Goal: Task Accomplishment & Management: Use online tool/utility

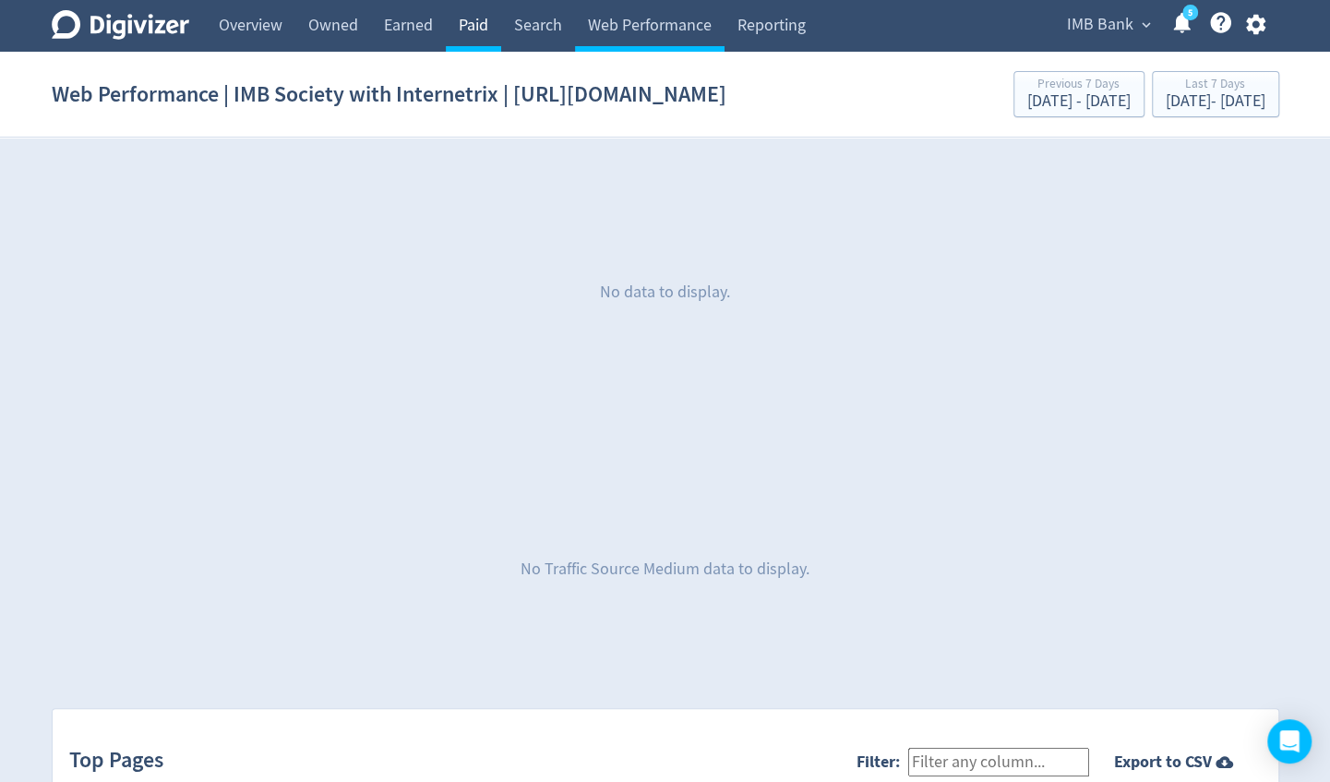
click at [473, 22] on link "Paid" at bounding box center [473, 26] width 55 height 52
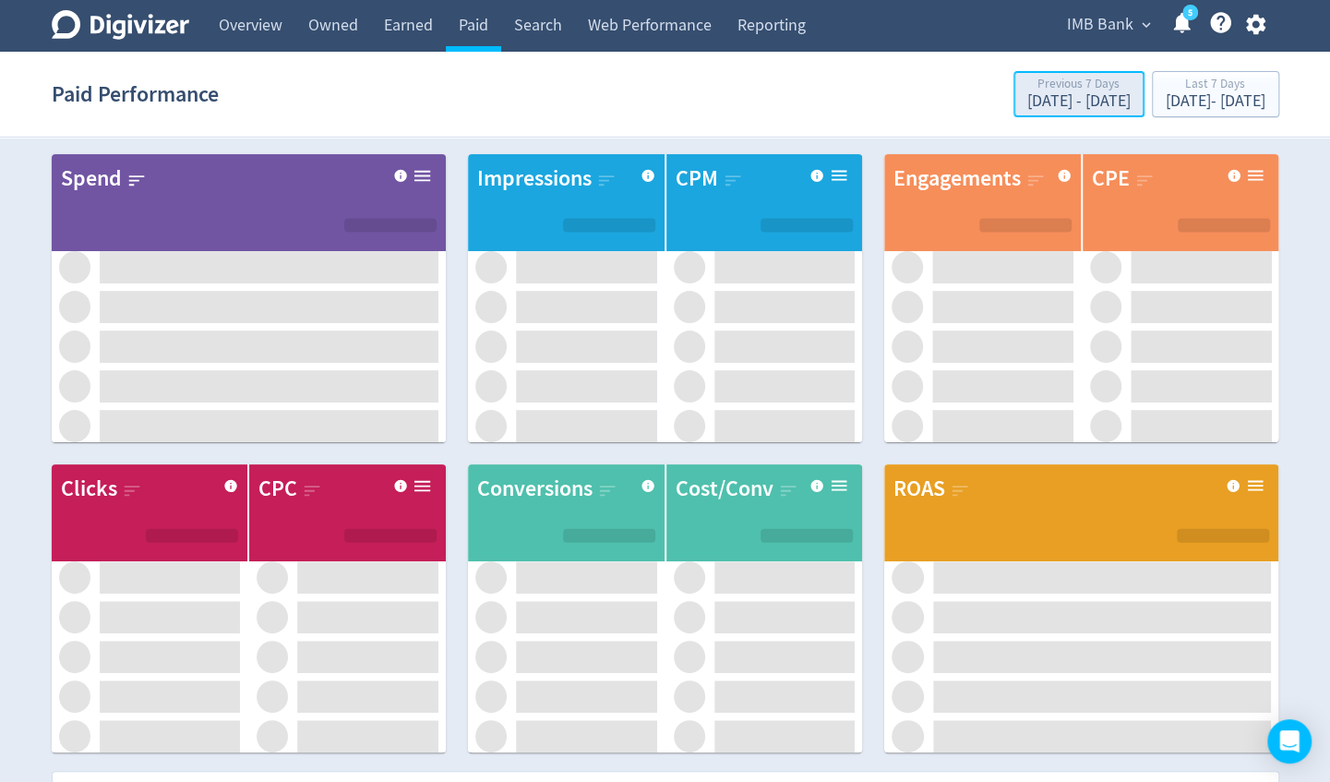
click at [1027, 101] on div "[DATE] - [DATE]" at bounding box center [1078, 101] width 103 height 17
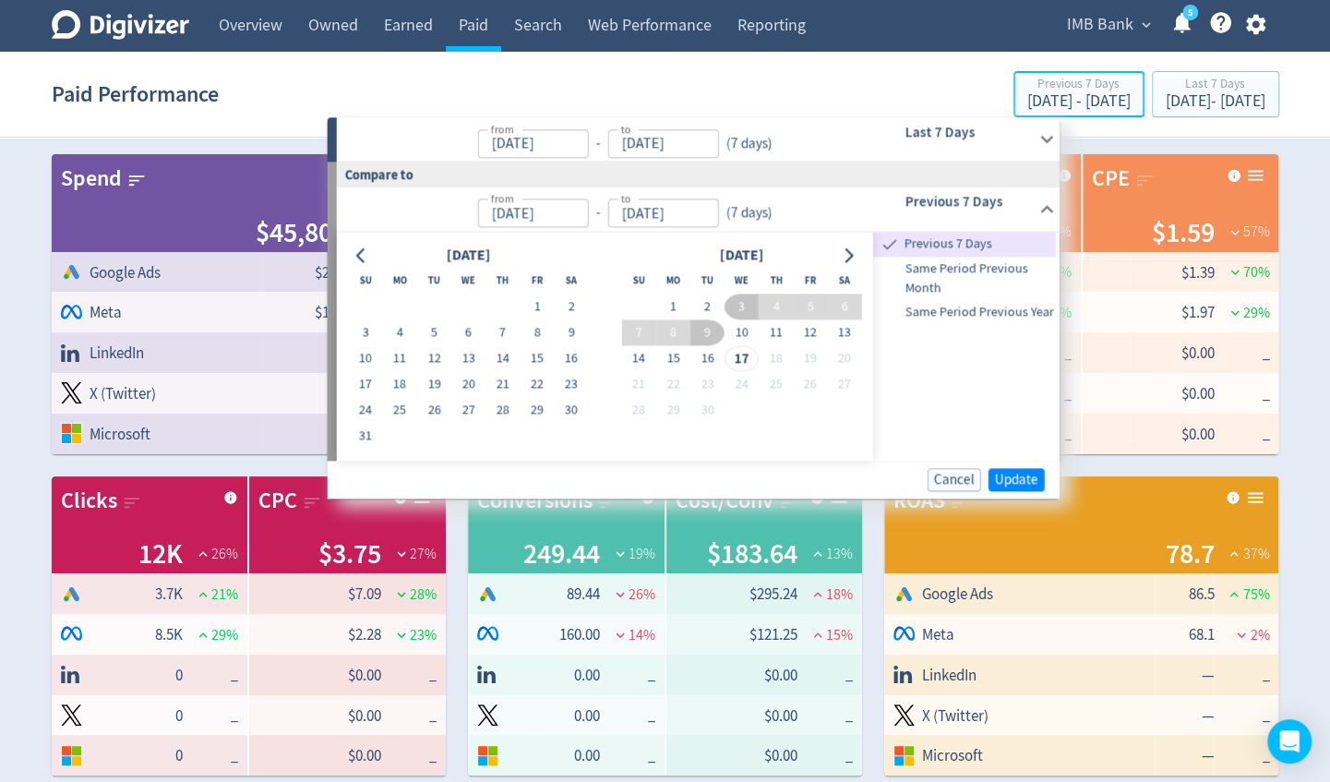
type input "[DATE]"
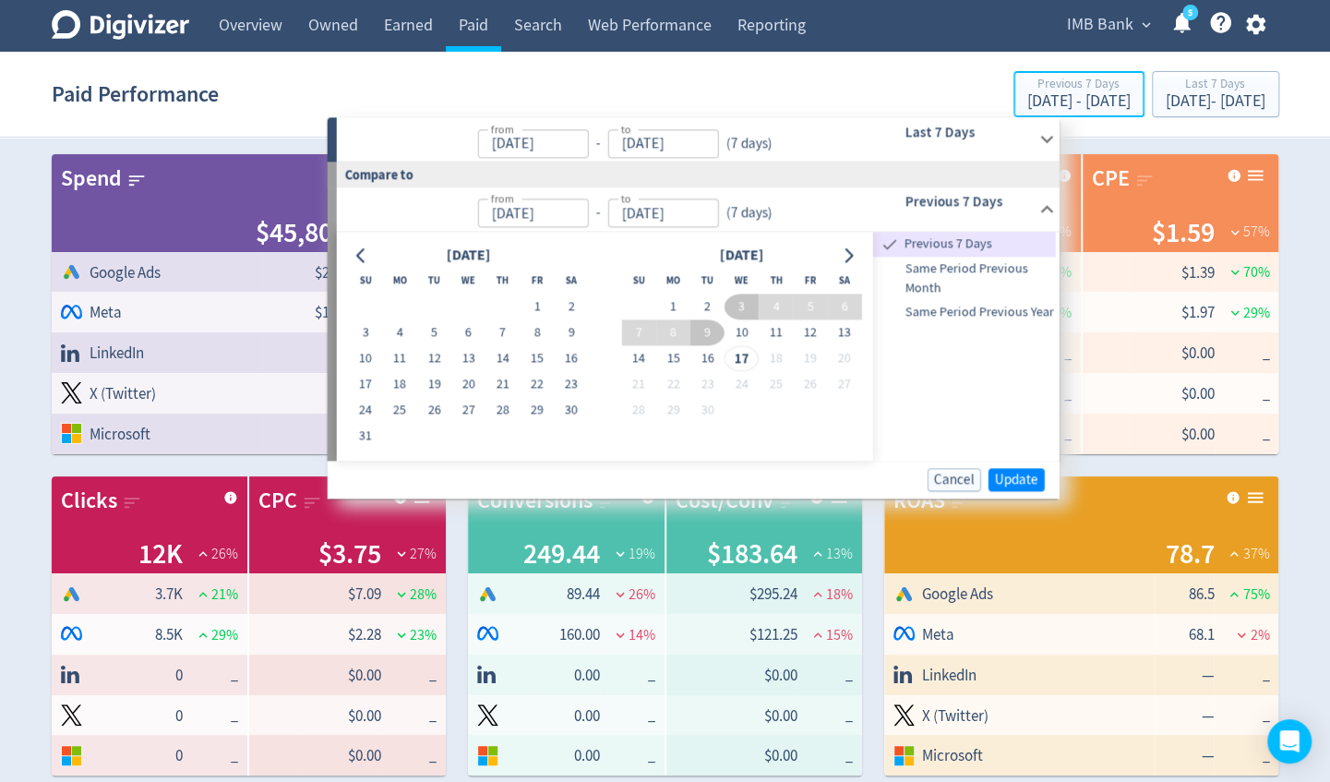
type input "[DATE]"
click at [1165, 106] on div "[DATE] - [DATE]" at bounding box center [1215, 101] width 100 height 17
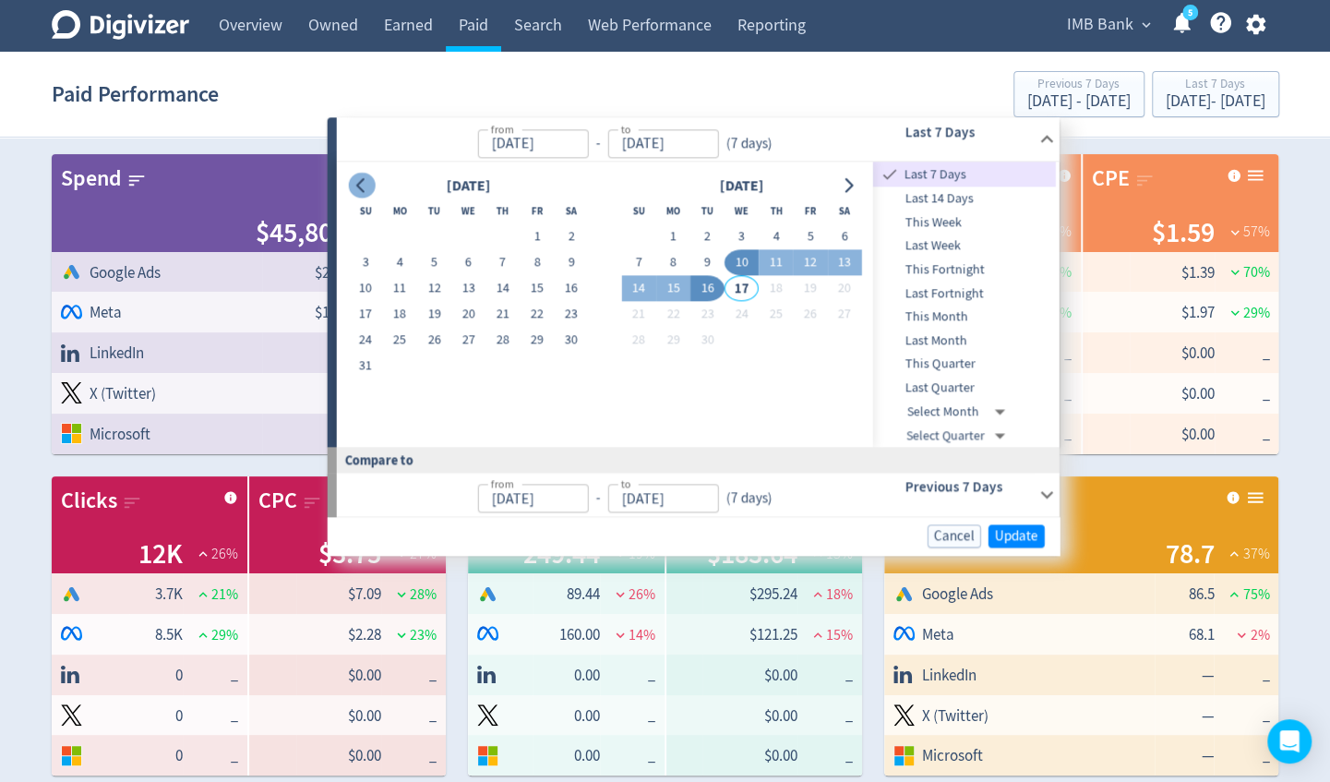
click at [363, 185] on icon "Go to previous month" at bounding box center [361, 185] width 15 height 15
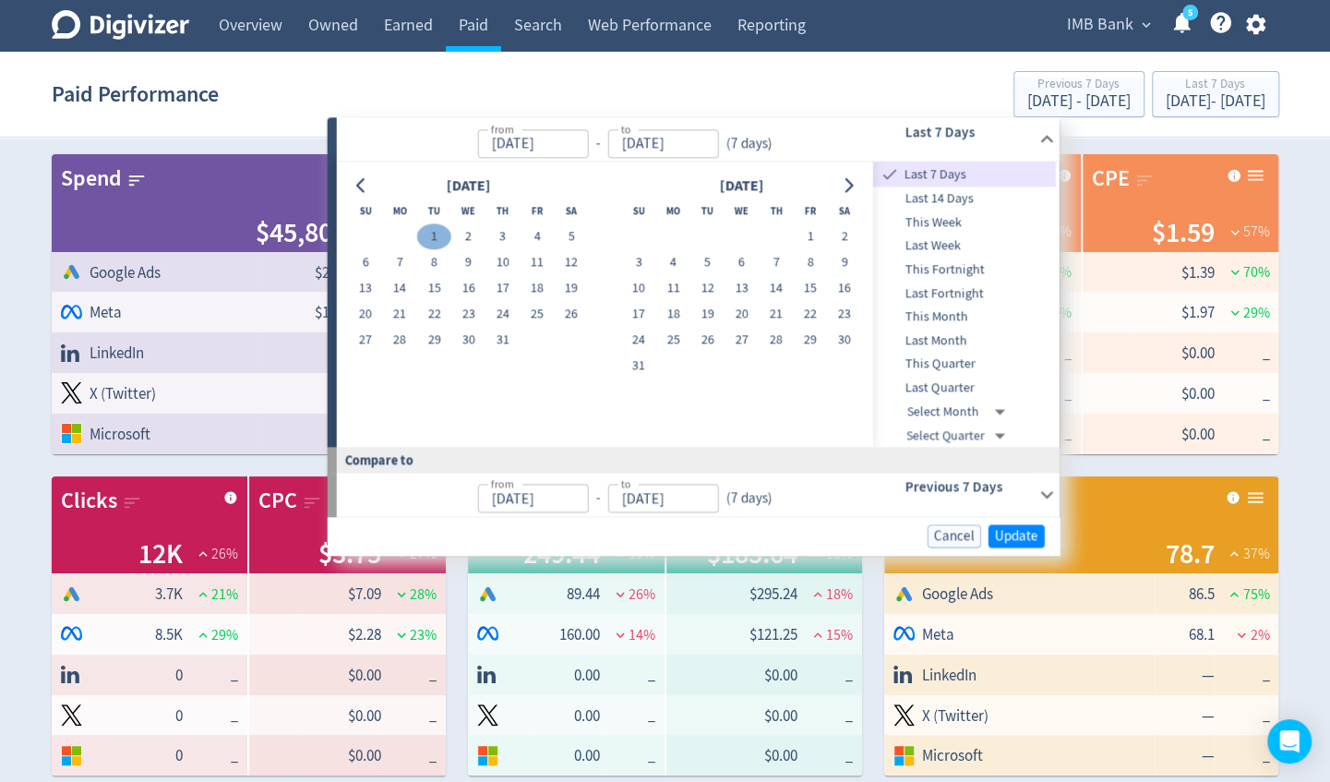
drag, startPoint x: 430, startPoint y: 238, endPoint x: 450, endPoint y: 240, distance: 20.4
click at [431, 238] on button "1" at bounding box center [434, 237] width 34 height 26
type input "[DATE]"
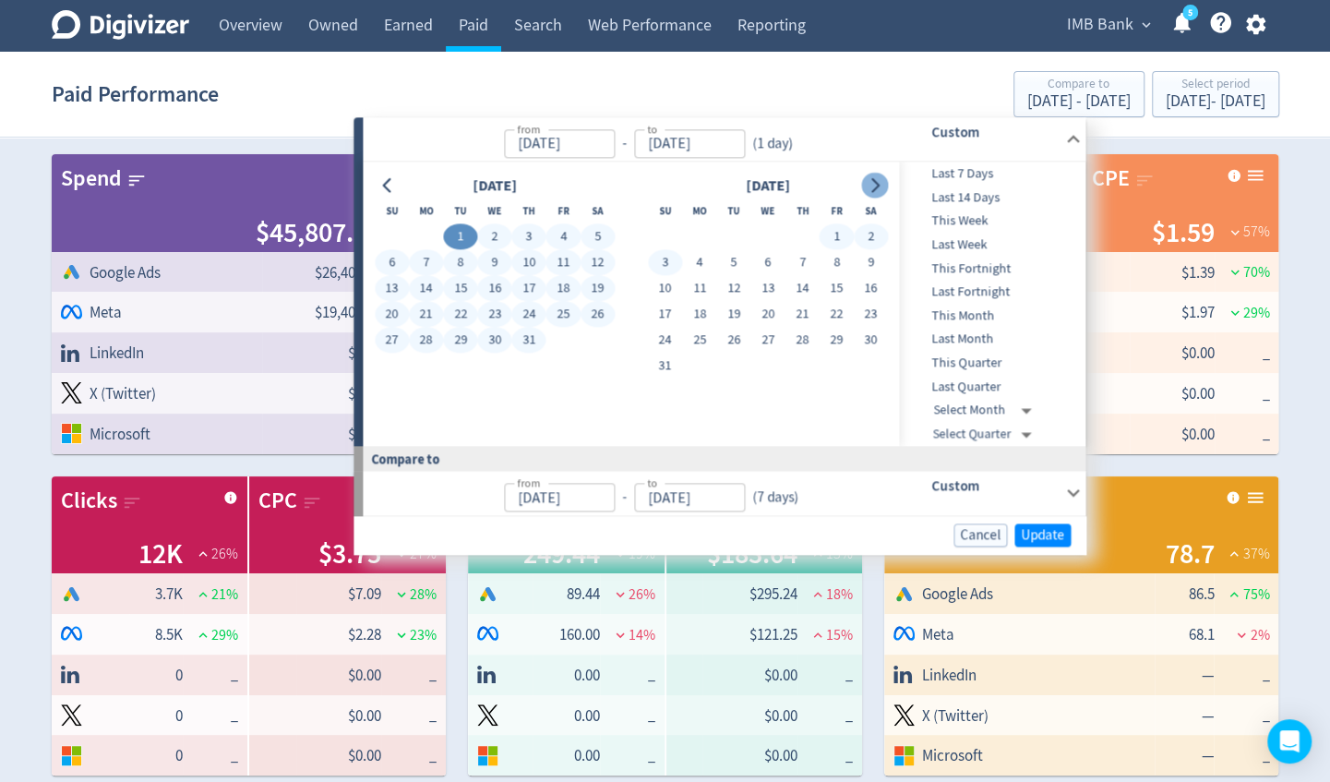
click at [867, 191] on icon "Go to next month" at bounding box center [874, 185] width 15 height 15
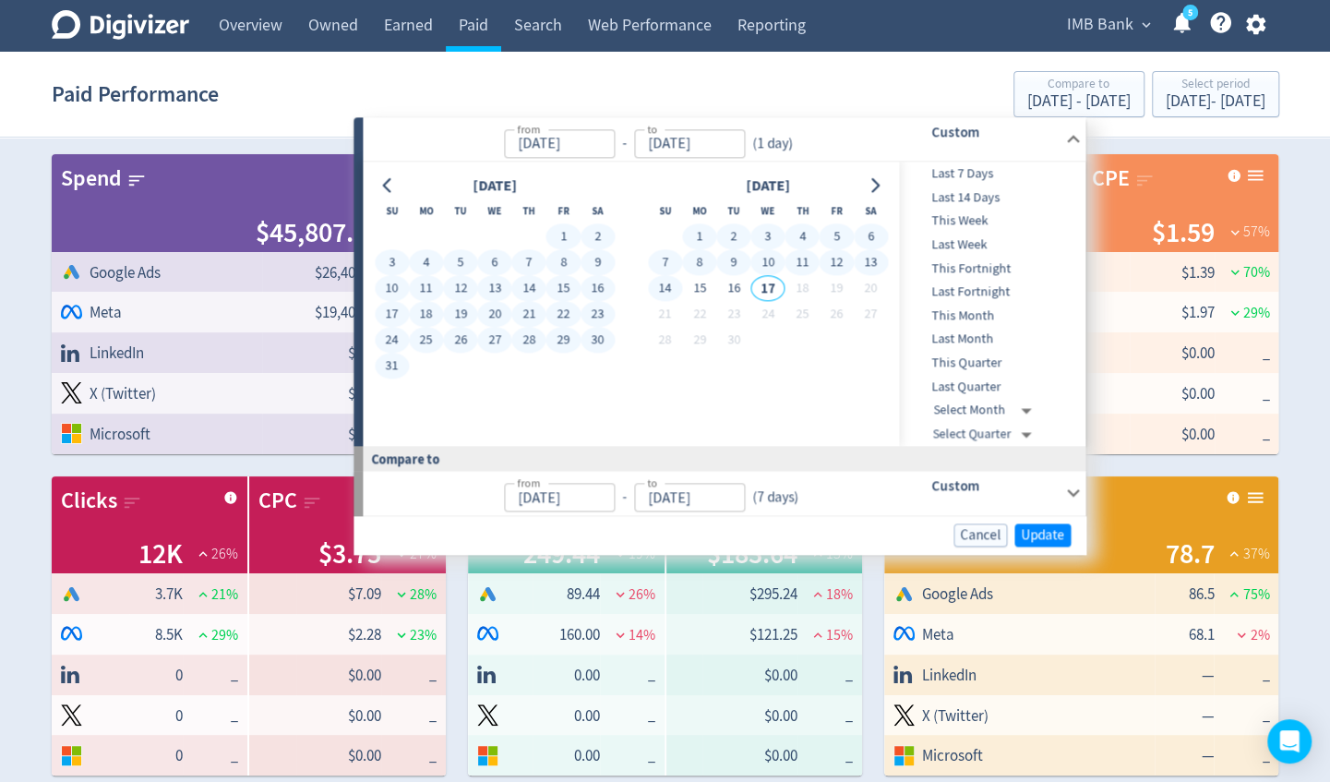
click at [673, 294] on button "14" at bounding box center [665, 289] width 34 height 26
type input "[DATE]"
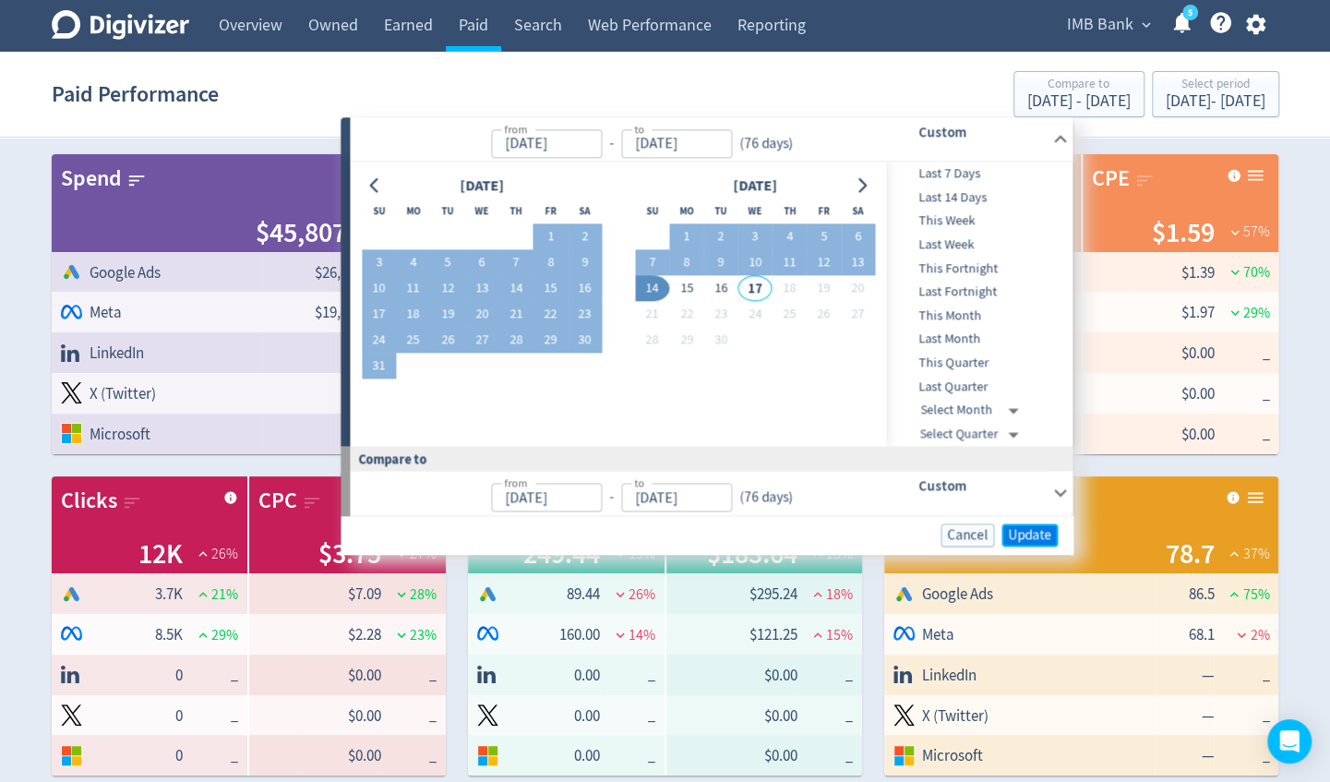
click at [1026, 531] on span "Update" at bounding box center [1029, 535] width 43 height 14
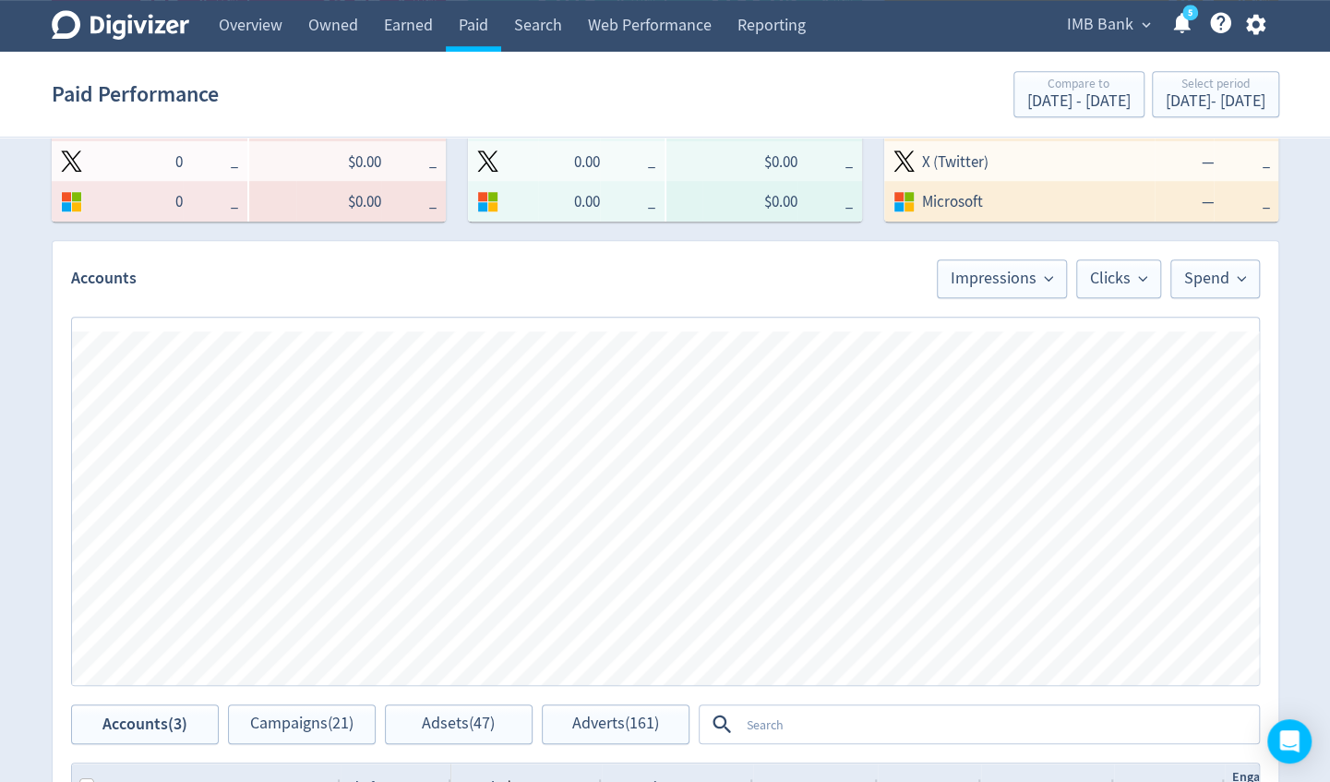
scroll to position [925, 0]
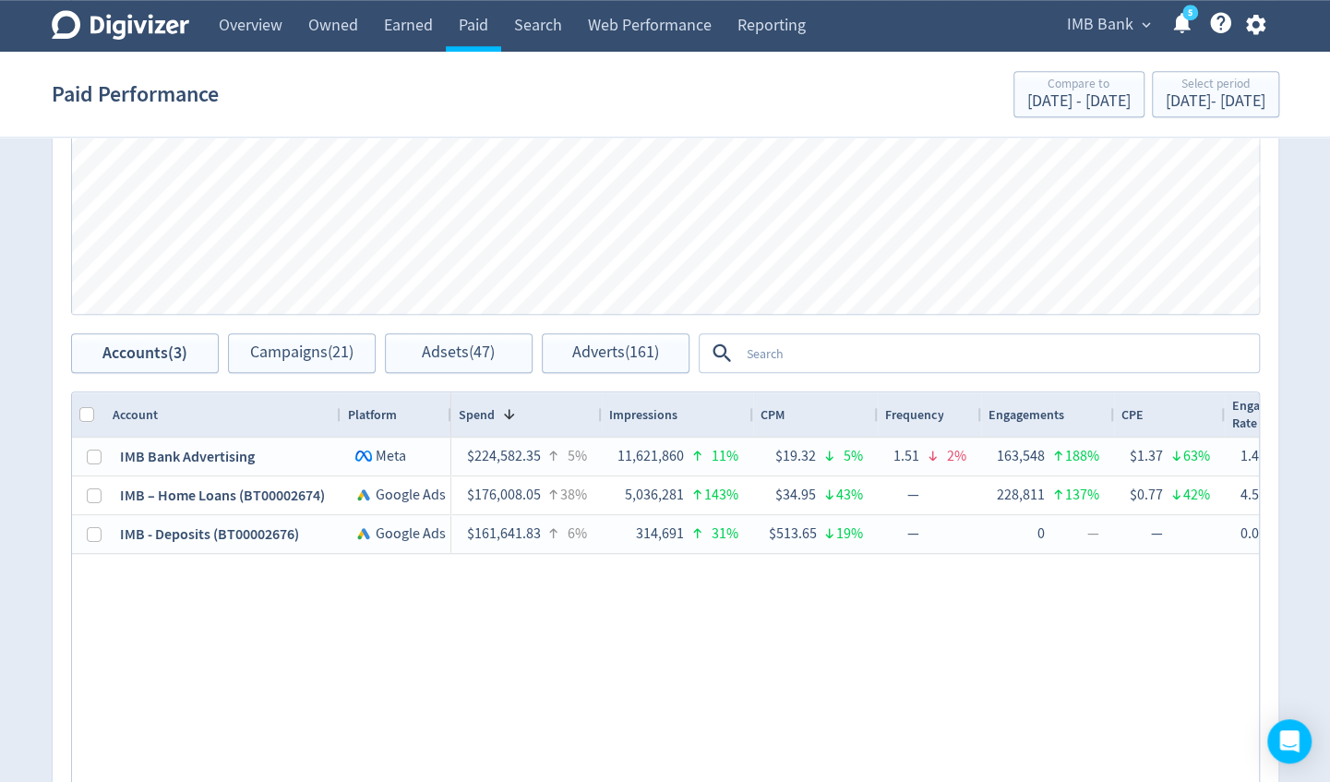
click at [753, 365] on textarea at bounding box center [998, 353] width 518 height 34
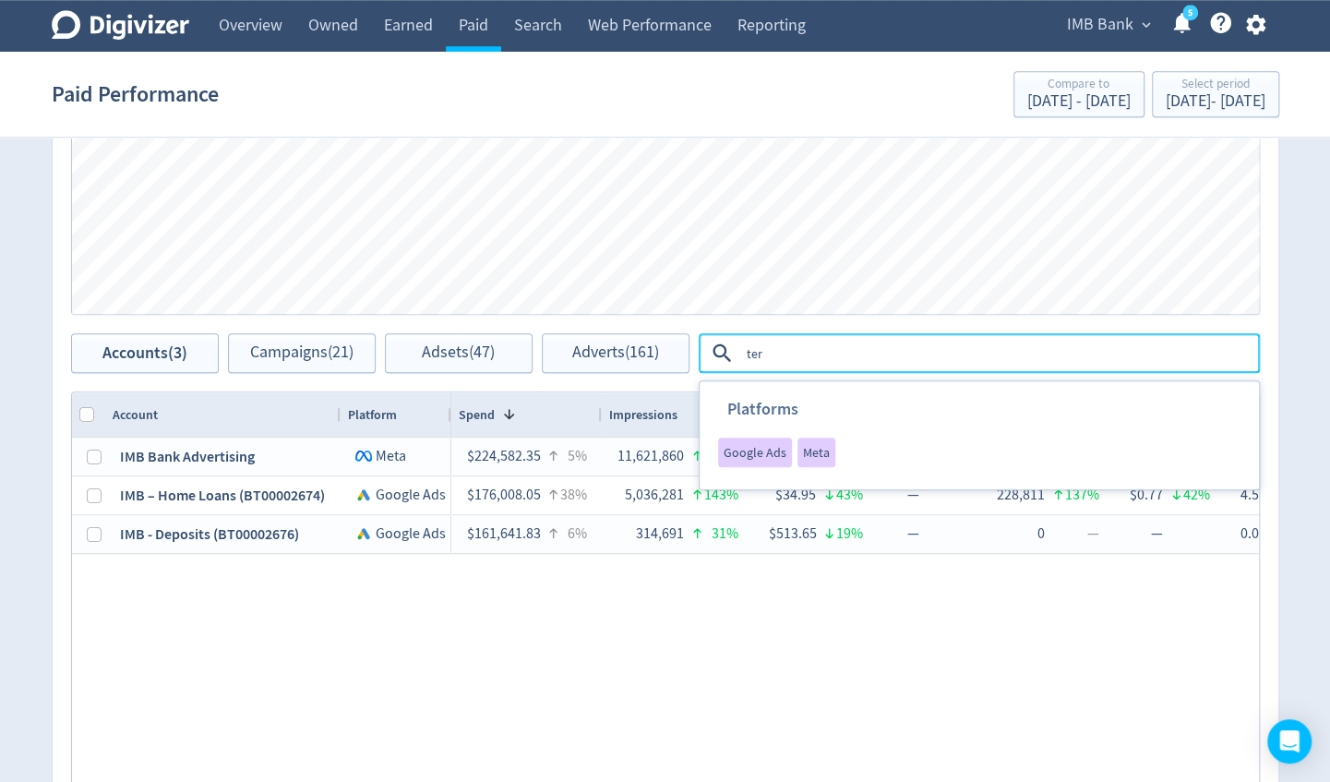
type textarea "term"
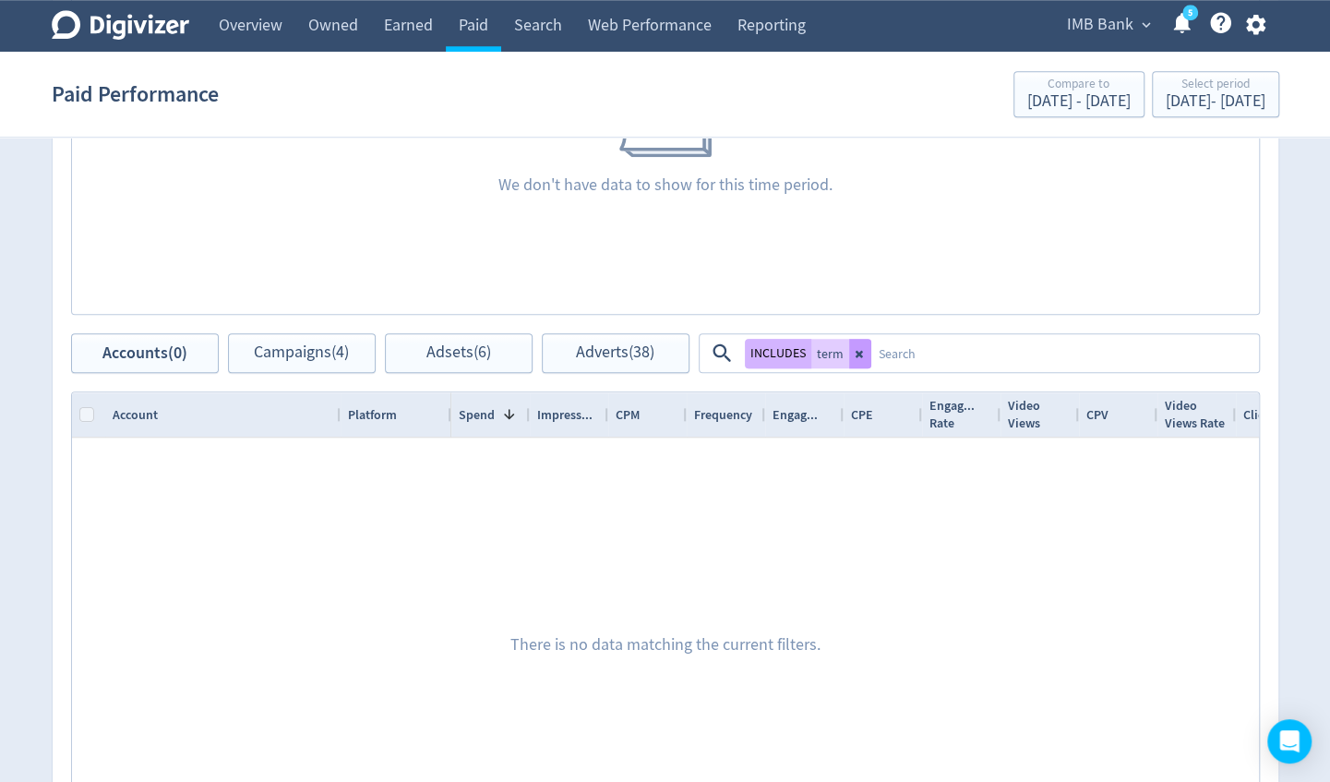
click at [863, 358] on button at bounding box center [860, 354] width 22 height 30
click at [273, 349] on span "Campaigns (4)" at bounding box center [301, 353] width 95 height 18
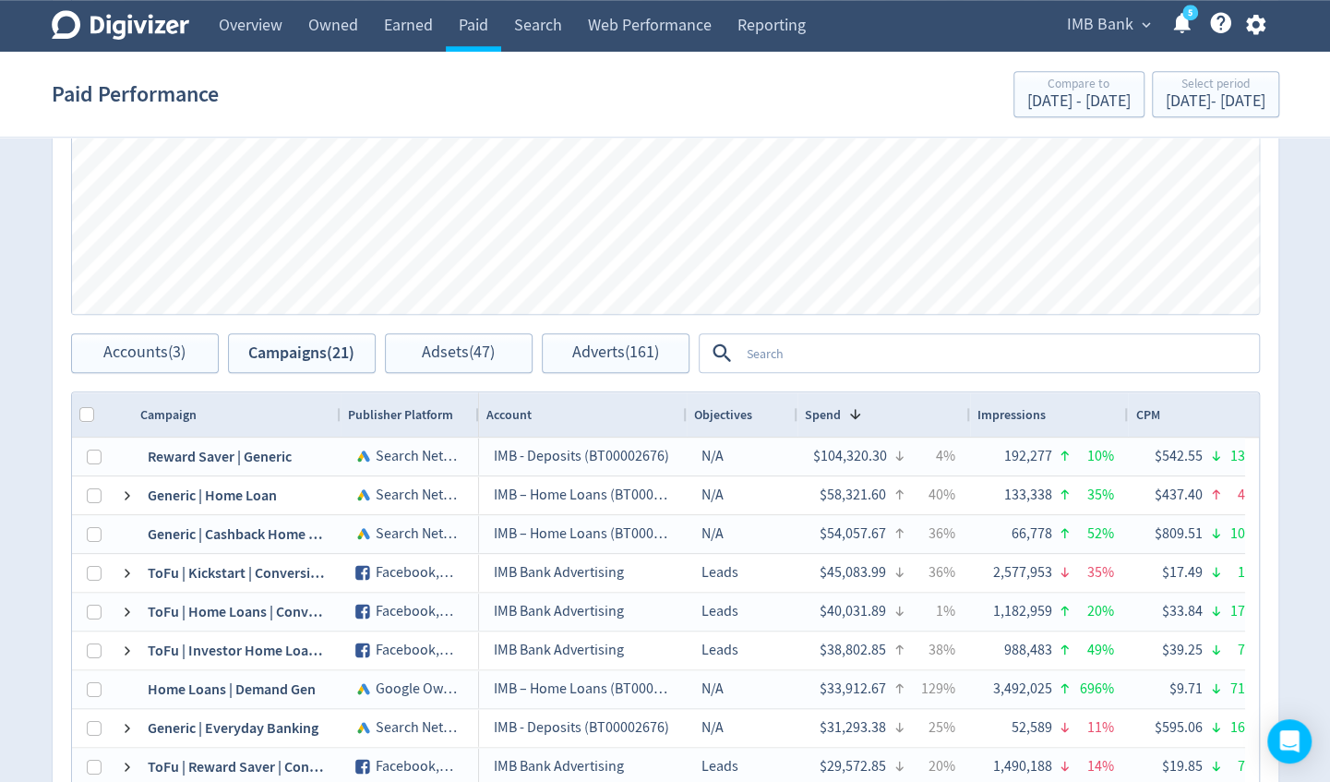
click at [807, 362] on textarea at bounding box center [998, 353] width 518 height 34
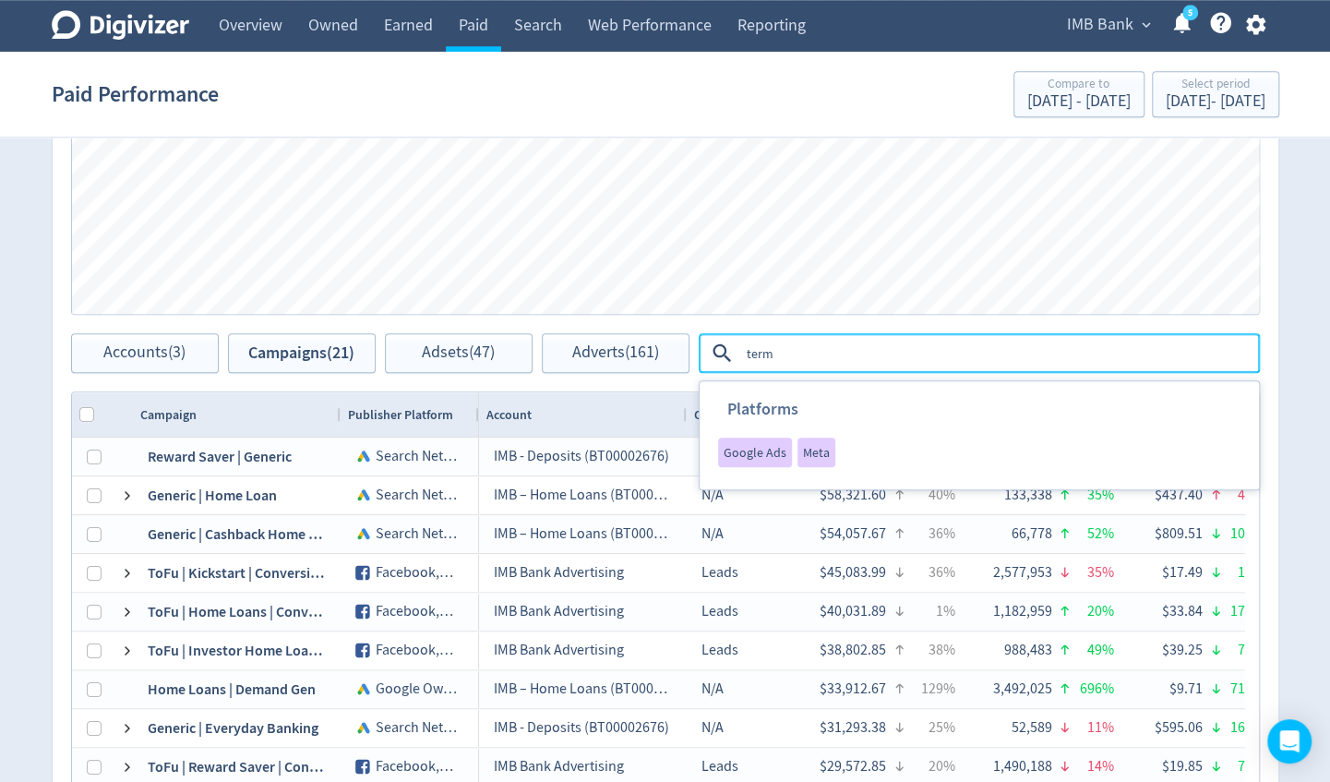
type textarea "term"
click at [1290, 316] on div "Spend $562,232.23 11 % Google Ads $337,649.88 17 % Logo of Meta Platforms -- Gr…" at bounding box center [665, 97] width 1261 height 1780
